Goal: Information Seeking & Learning: Check status

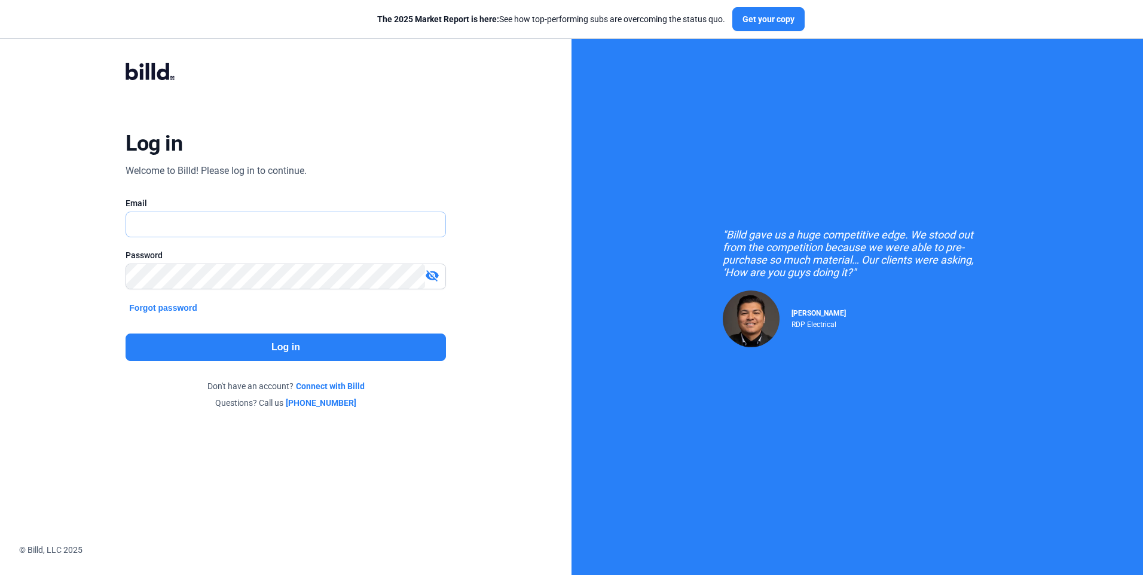
type input "[EMAIL_ADDRESS][DOMAIN_NAME]"
click at [289, 350] on button "Log in" at bounding box center [286, 347] width 320 height 27
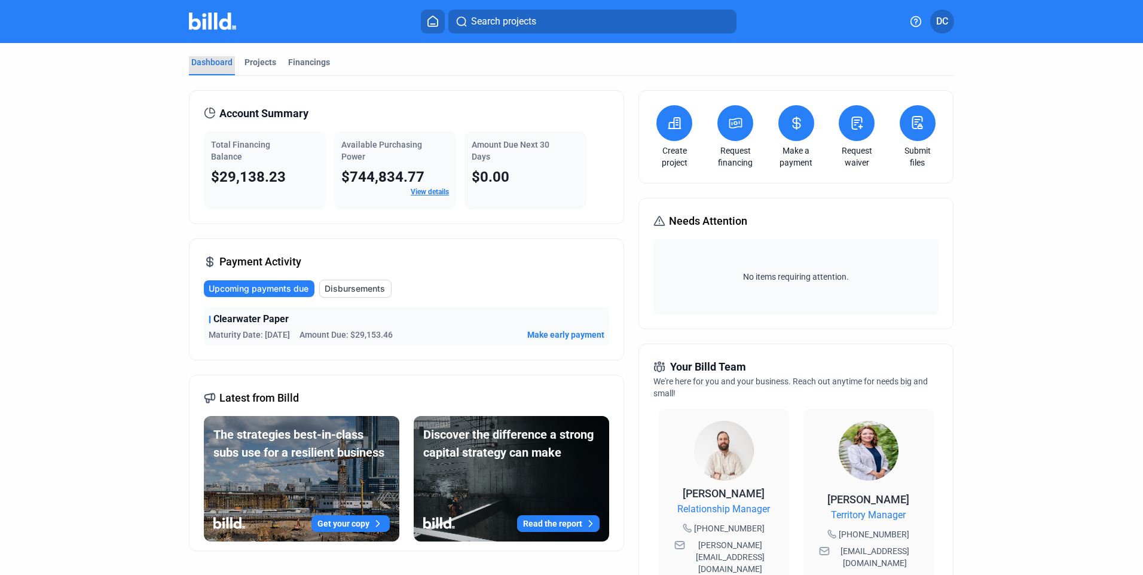
click at [210, 65] on div "Dashboard" at bounding box center [211, 62] width 41 height 12
click at [257, 325] on span "Clearwater Paper" at bounding box center [250, 319] width 75 height 14
click at [258, 64] on div "Projects" at bounding box center [260, 62] width 32 height 12
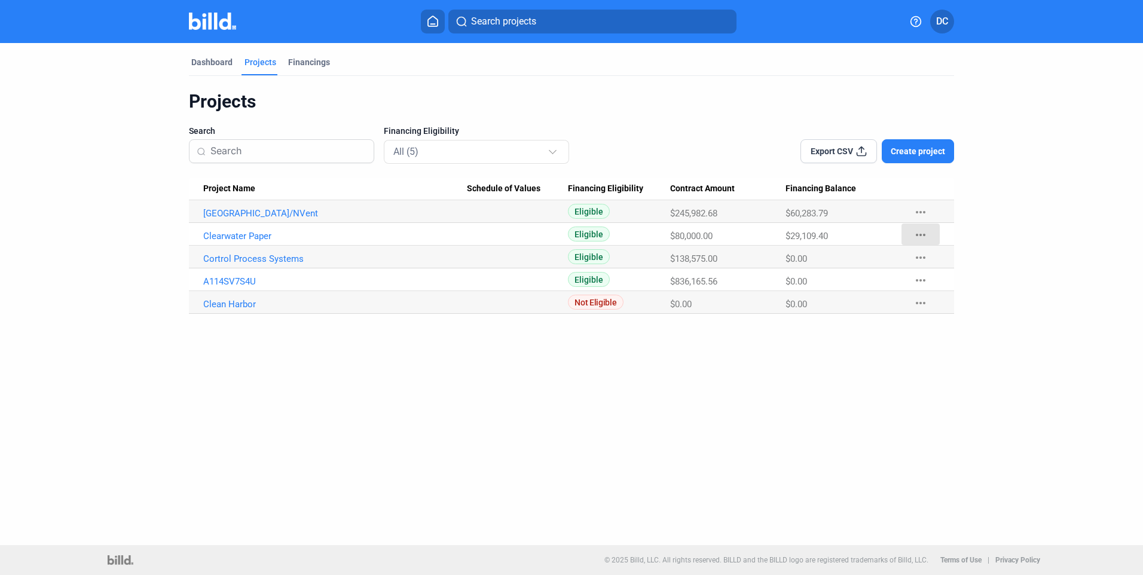
click at [920, 234] on mat-icon "more_horiz" at bounding box center [920, 235] width 14 height 14
click at [229, 236] on div at bounding box center [571, 287] width 1143 height 575
click at [553, 152] on div at bounding box center [553, 150] width 8 height 8
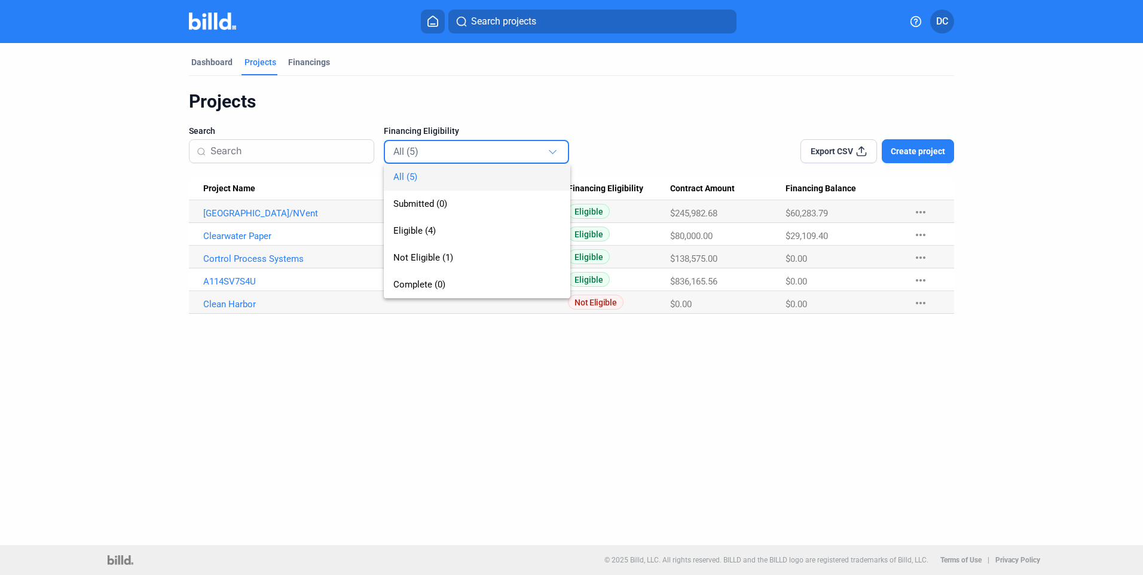
click at [644, 130] on div at bounding box center [571, 287] width 1143 height 575
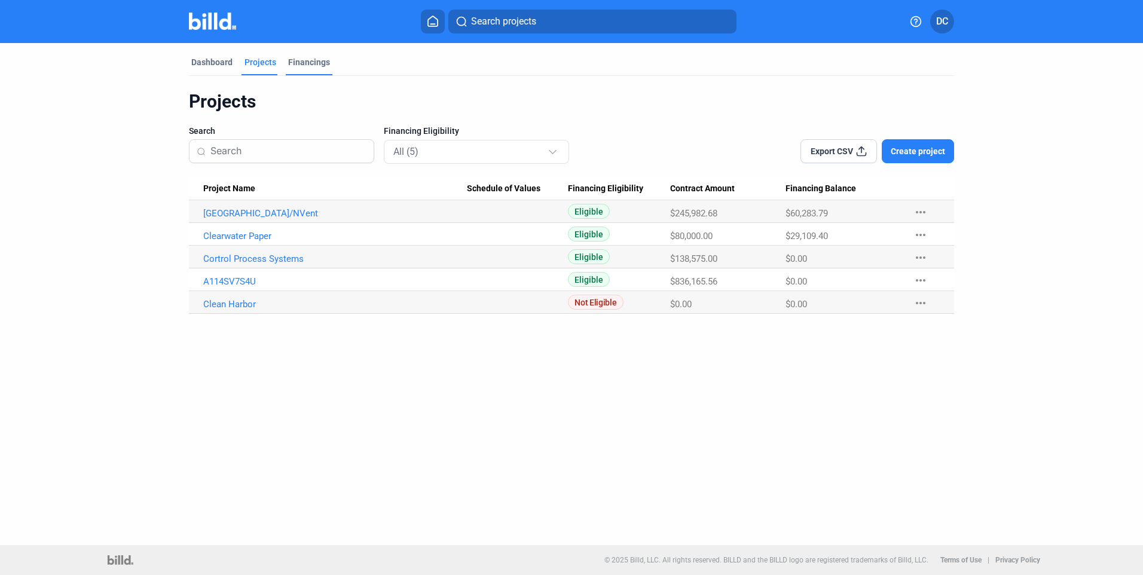
click at [314, 66] on div "Financings" at bounding box center [309, 62] width 42 height 12
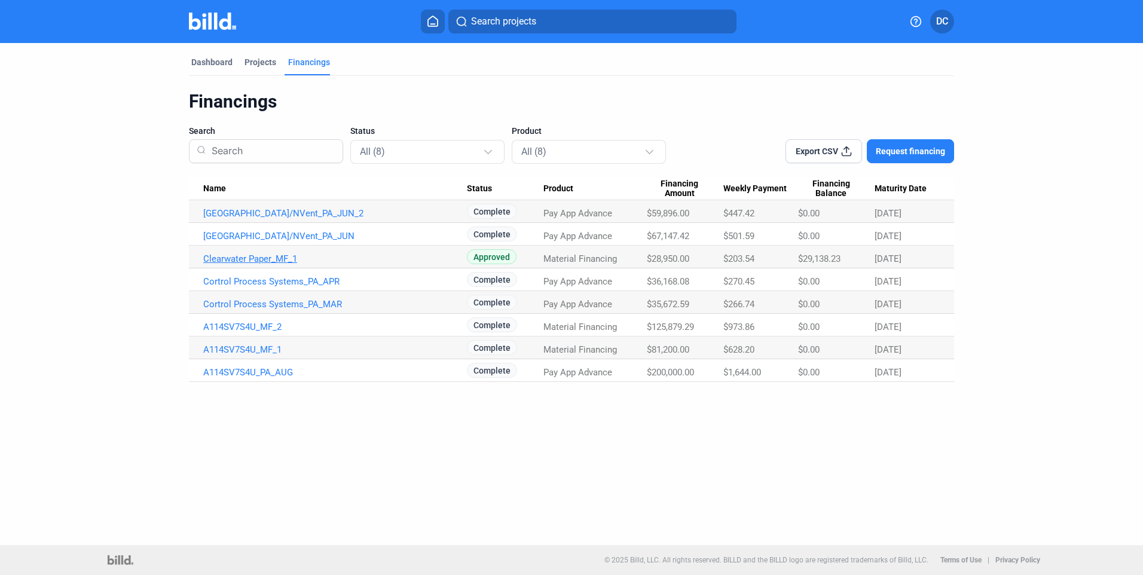
click at [245, 219] on link "Clearwater Paper_MF_1" at bounding box center [335, 213] width 264 height 11
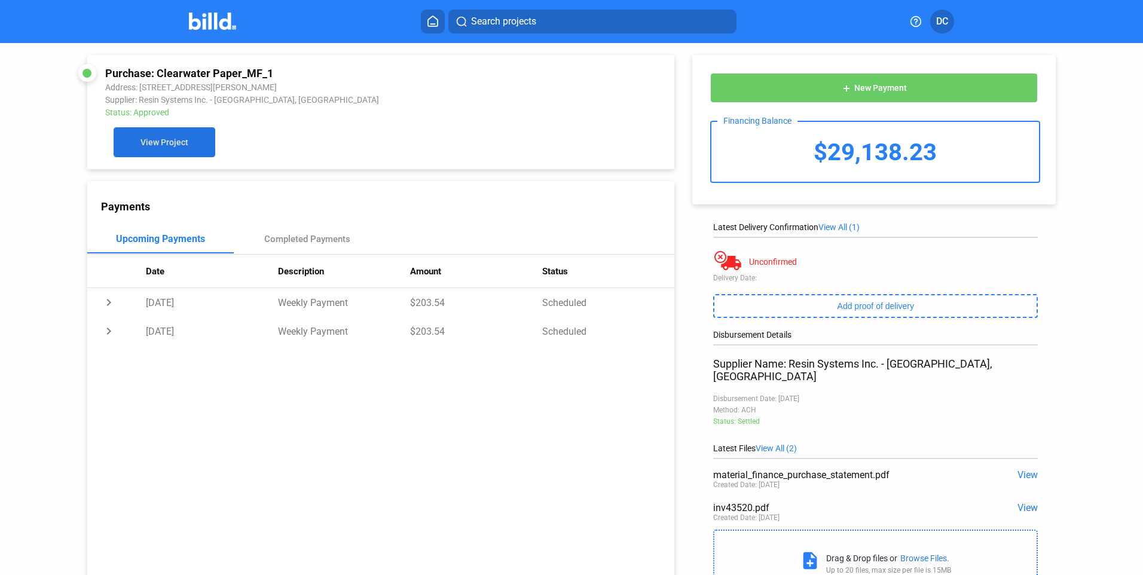
click at [171, 143] on span "View Project" at bounding box center [164, 143] width 48 height 10
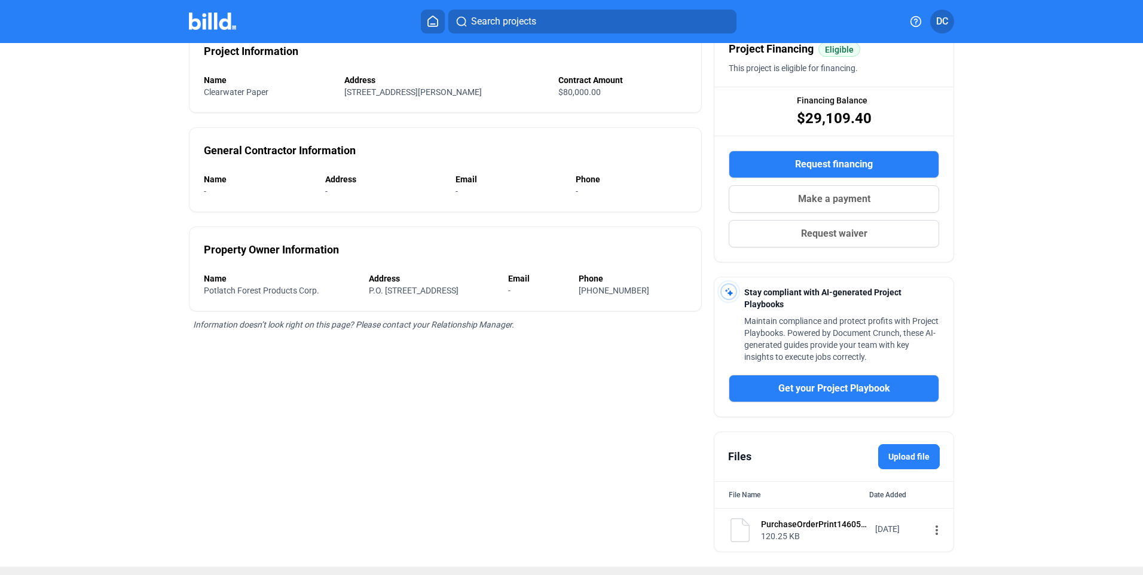
scroll to position [136, 0]
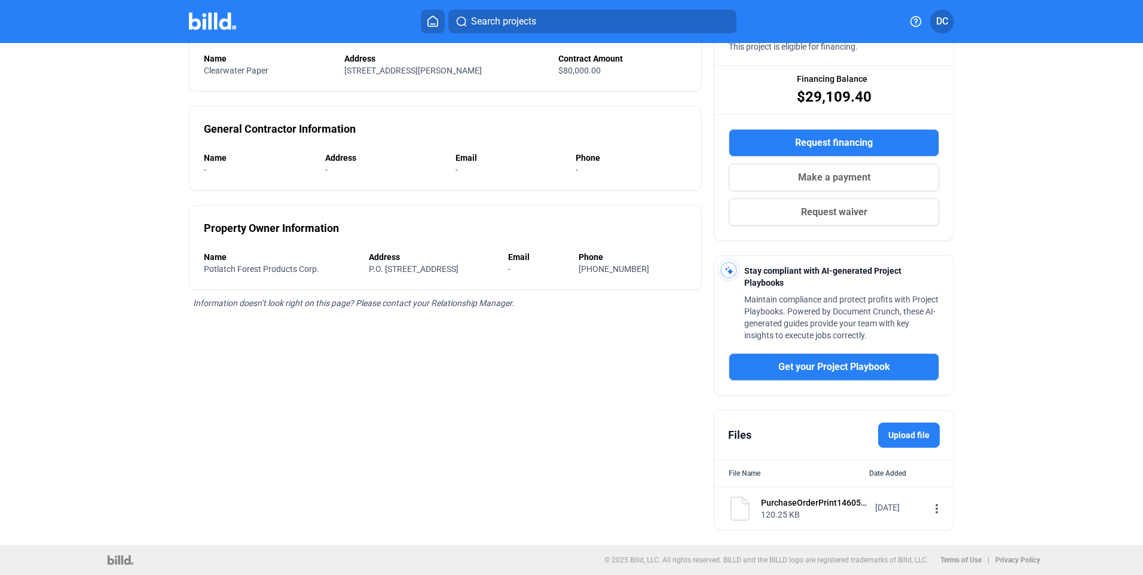
click at [806, 509] on div "120.25 KB" at bounding box center [814, 515] width 106 height 12
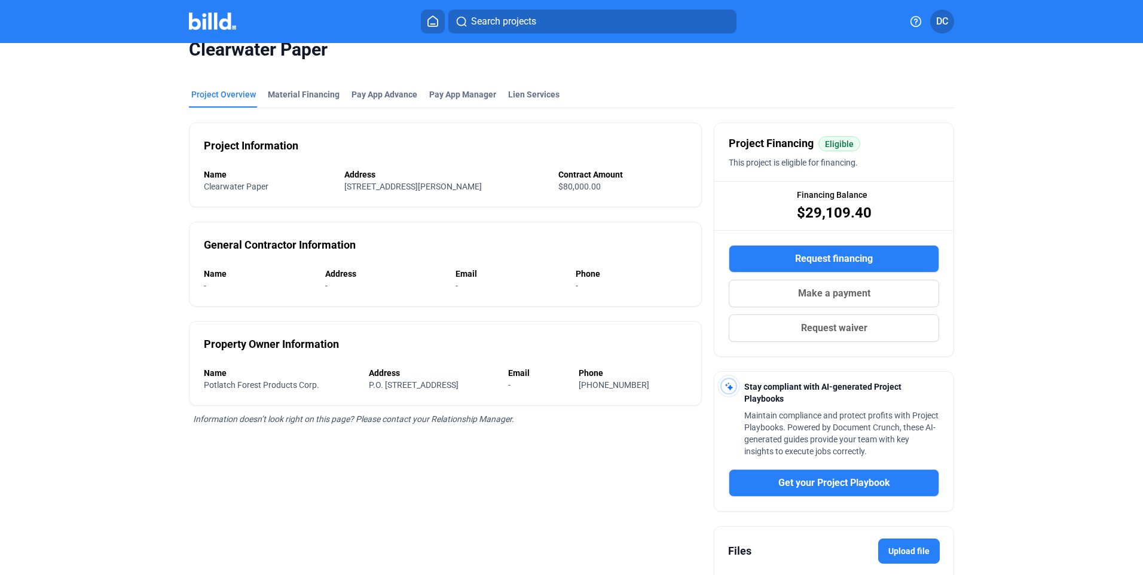
scroll to position [0, 0]
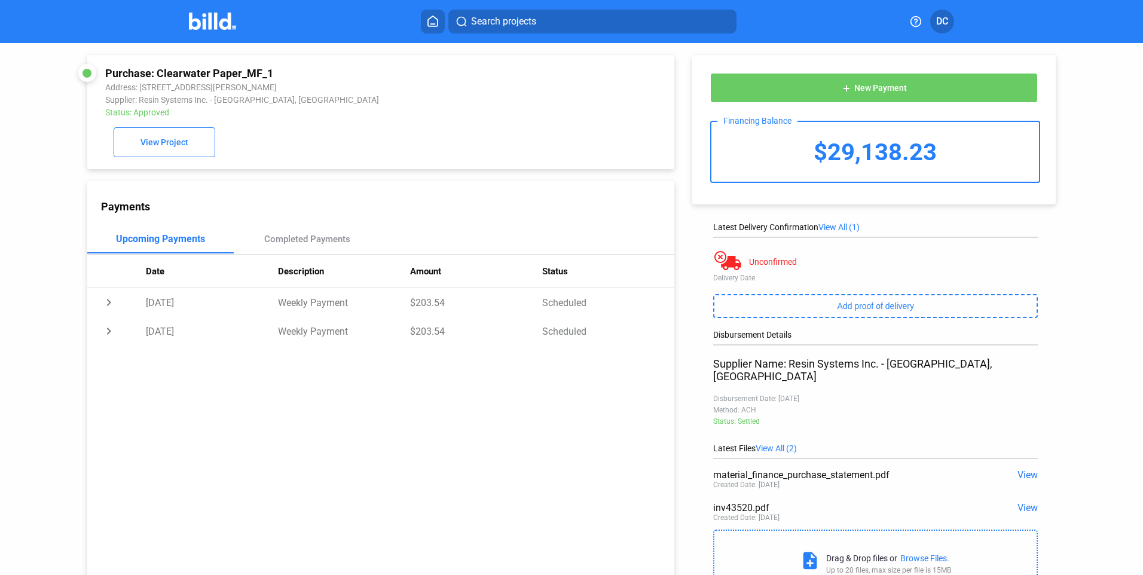
click at [1023, 469] on span "View" at bounding box center [1027, 474] width 20 height 11
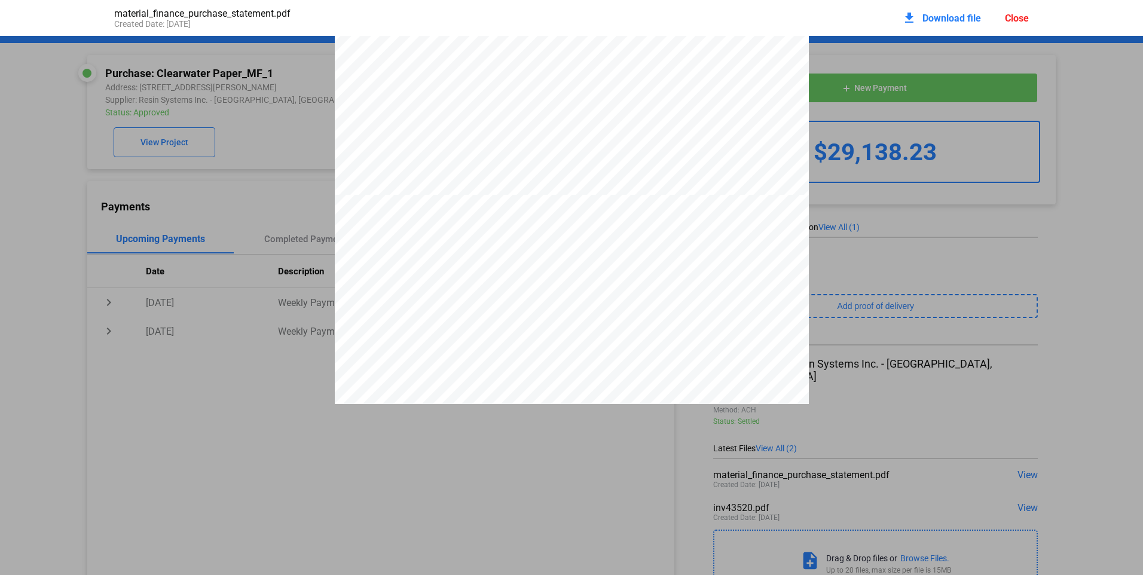
scroll to position [657, 0]
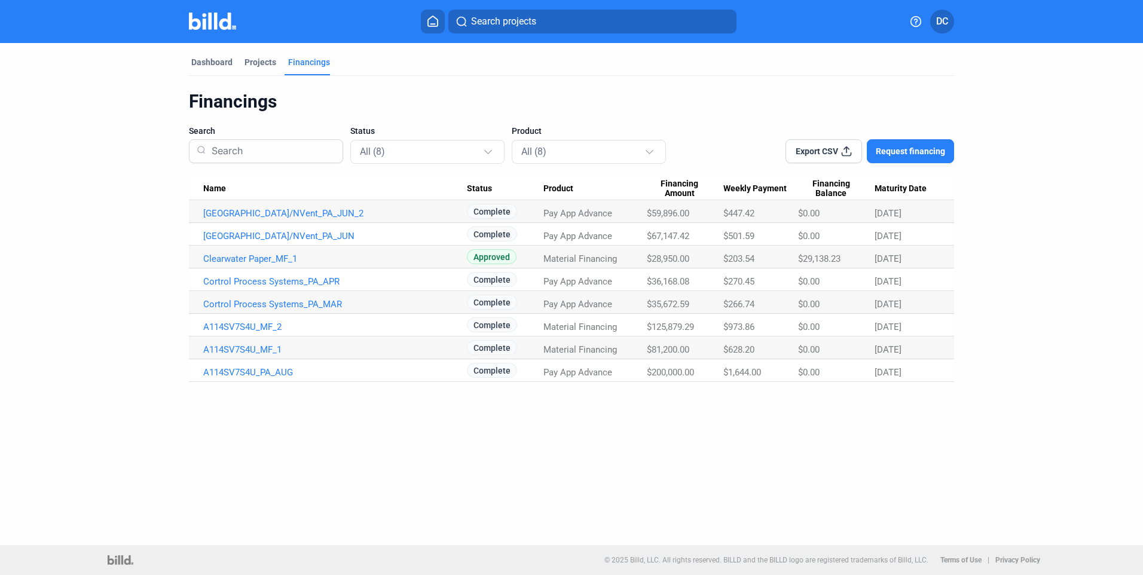
click at [941, 22] on span "DC" at bounding box center [942, 21] width 12 height 14
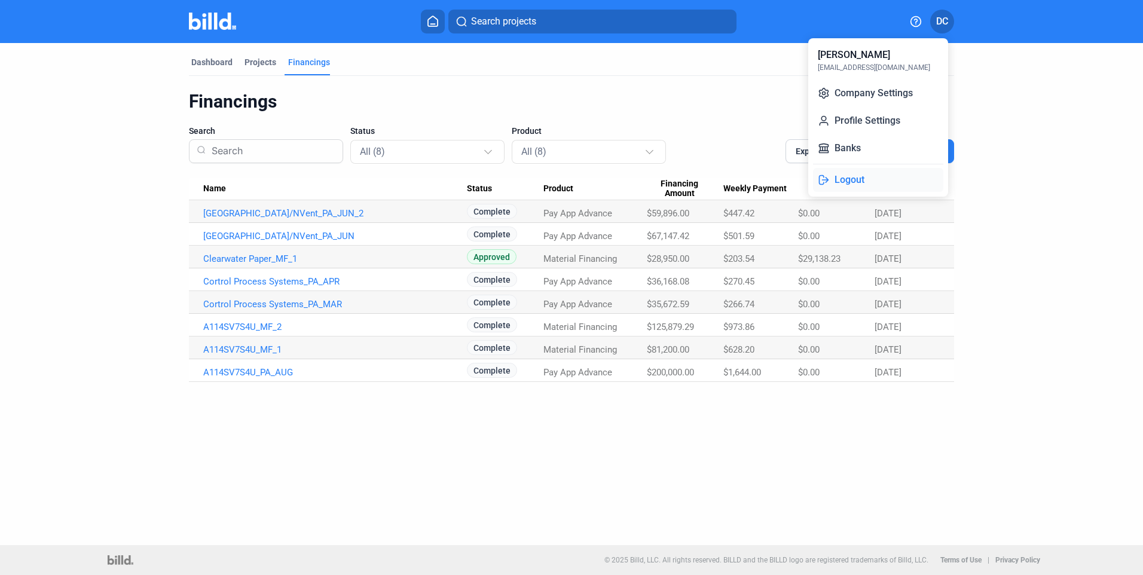
click at [855, 178] on button "Logout" at bounding box center [878, 180] width 130 height 24
